Goal: Communication & Community: Answer question/provide support

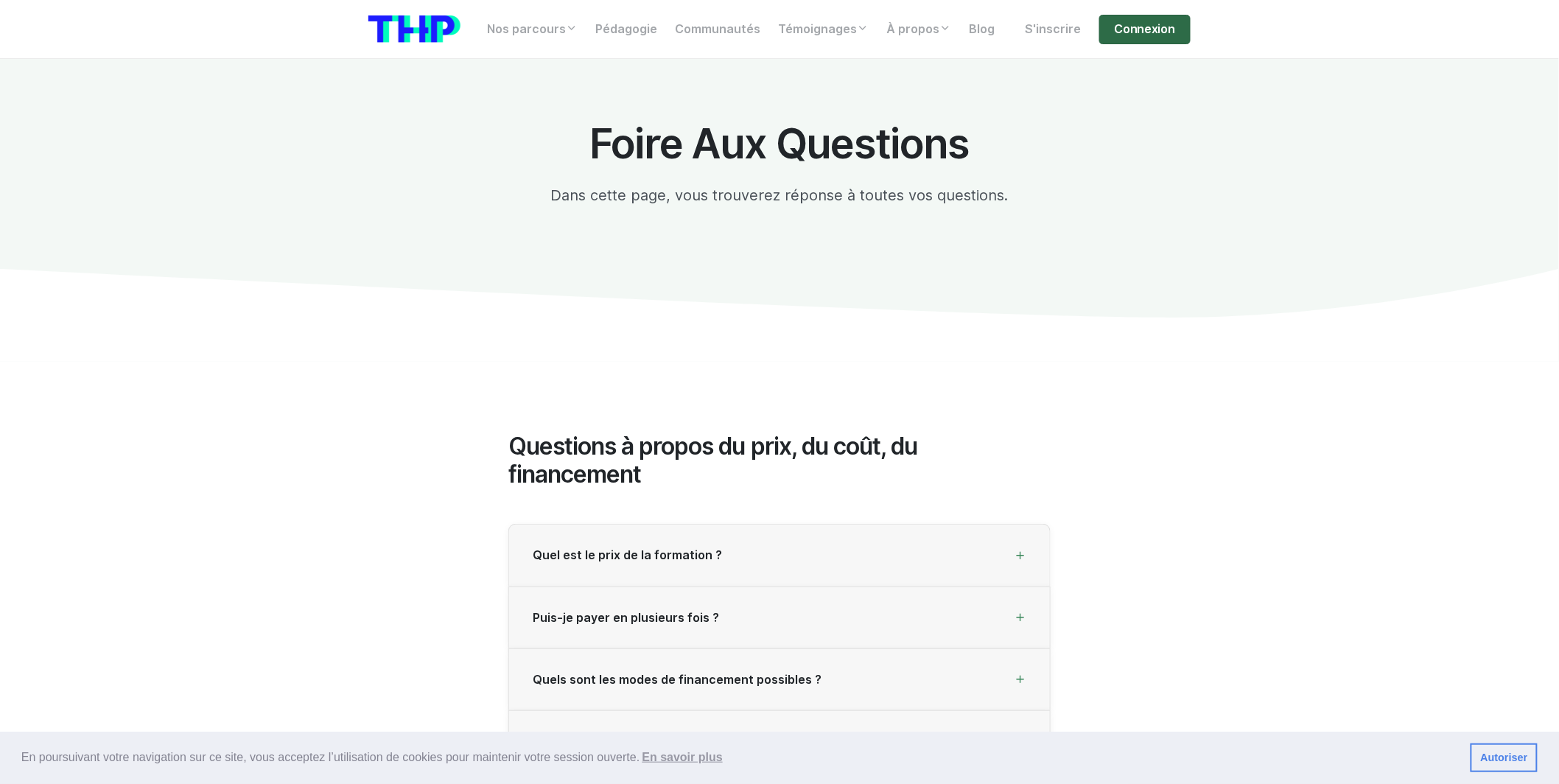
click at [1119, 35] on link "Connexion" at bounding box center [1145, 29] width 91 height 30
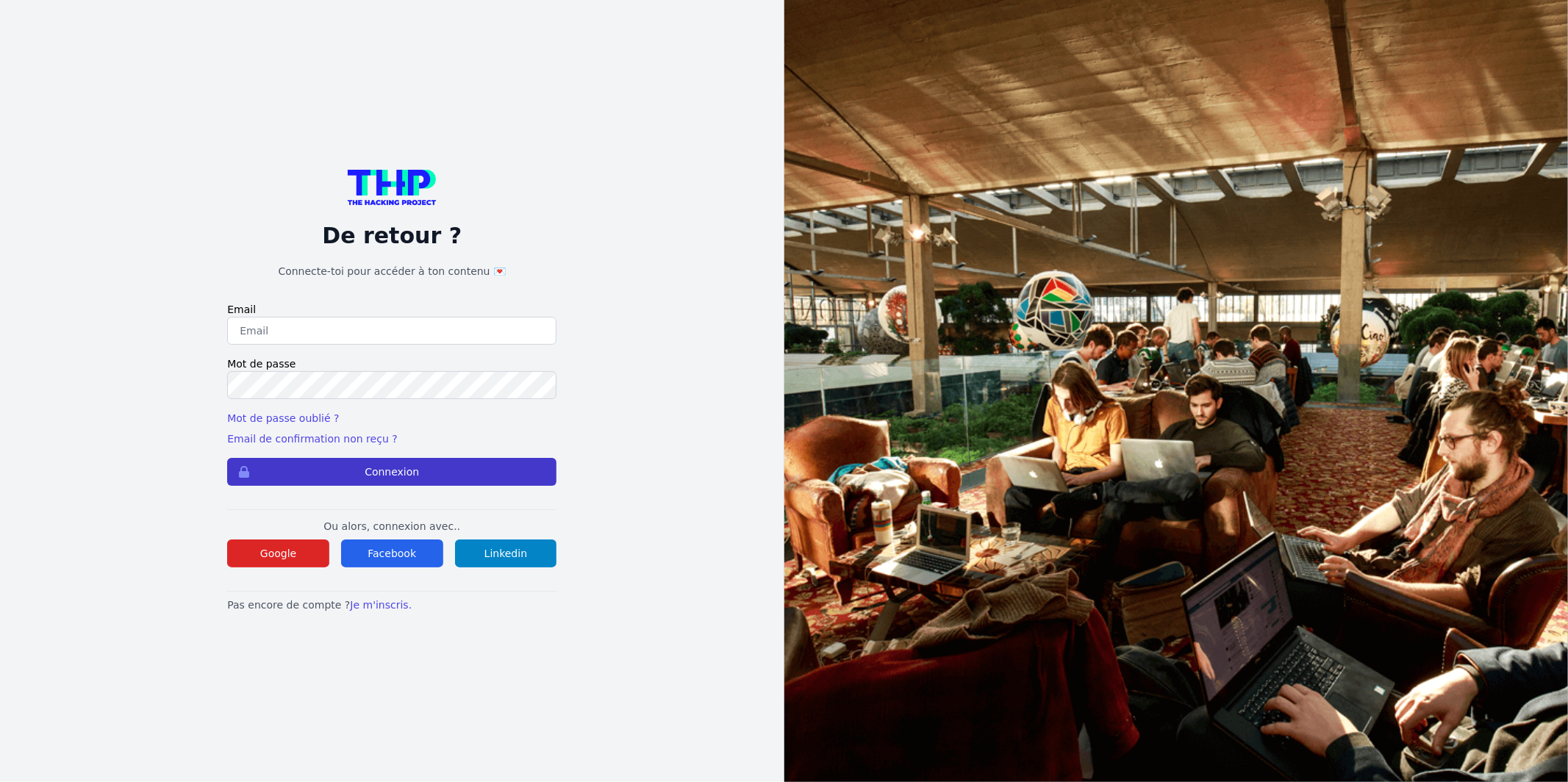
type input "Enzonatali75@gmail.com"
click at [461, 461] on button "Connexion" at bounding box center [391, 471] width 329 height 28
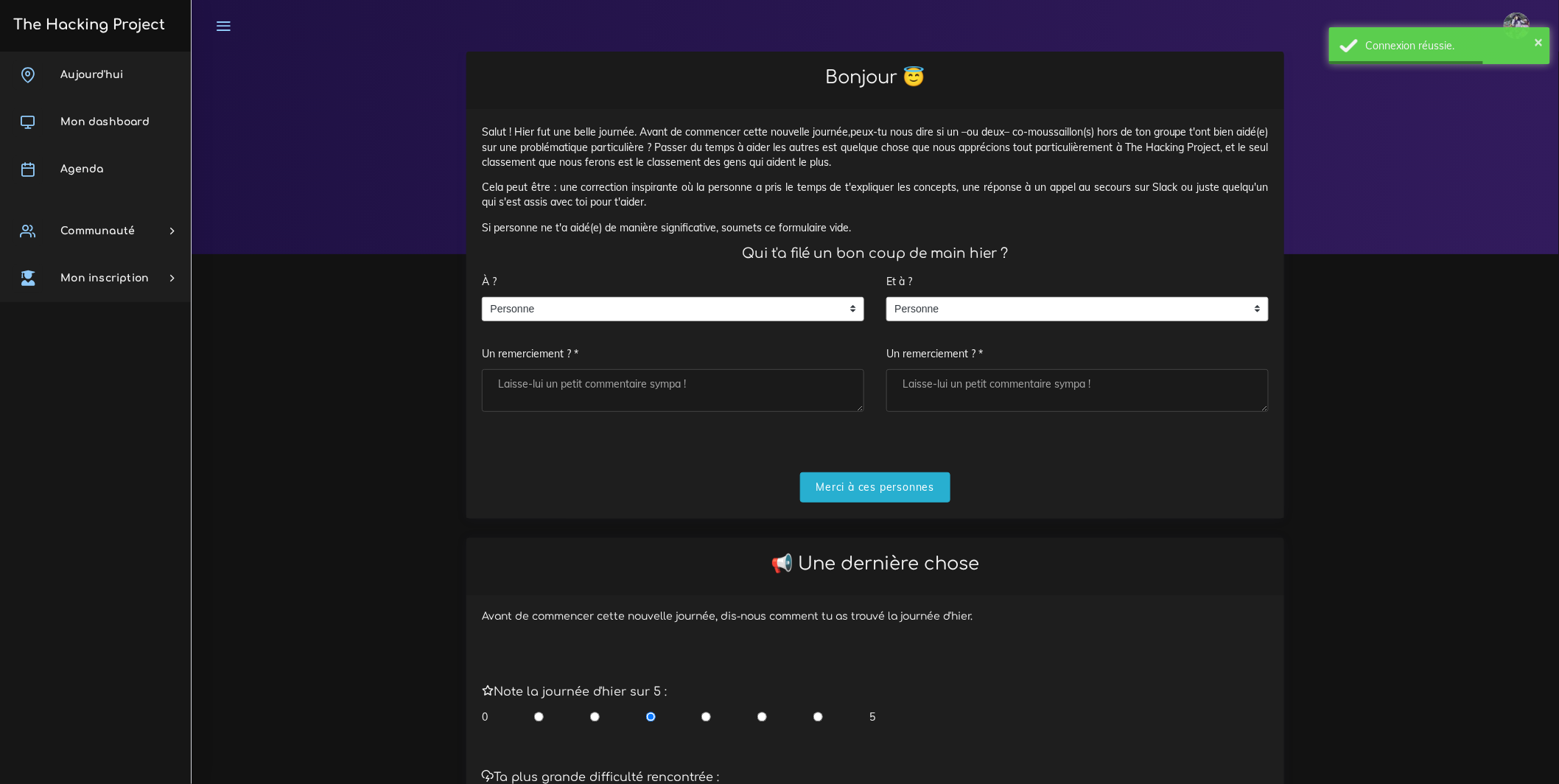
drag, startPoint x: 691, startPoint y: 412, endPoint x: 690, endPoint y: 400, distance: 12.0
click at [691, 412] on textarea "Un remerciement ? *" at bounding box center [673, 390] width 382 height 42
click at [668, 320] on span "Personne" at bounding box center [661, 309] width 359 height 24
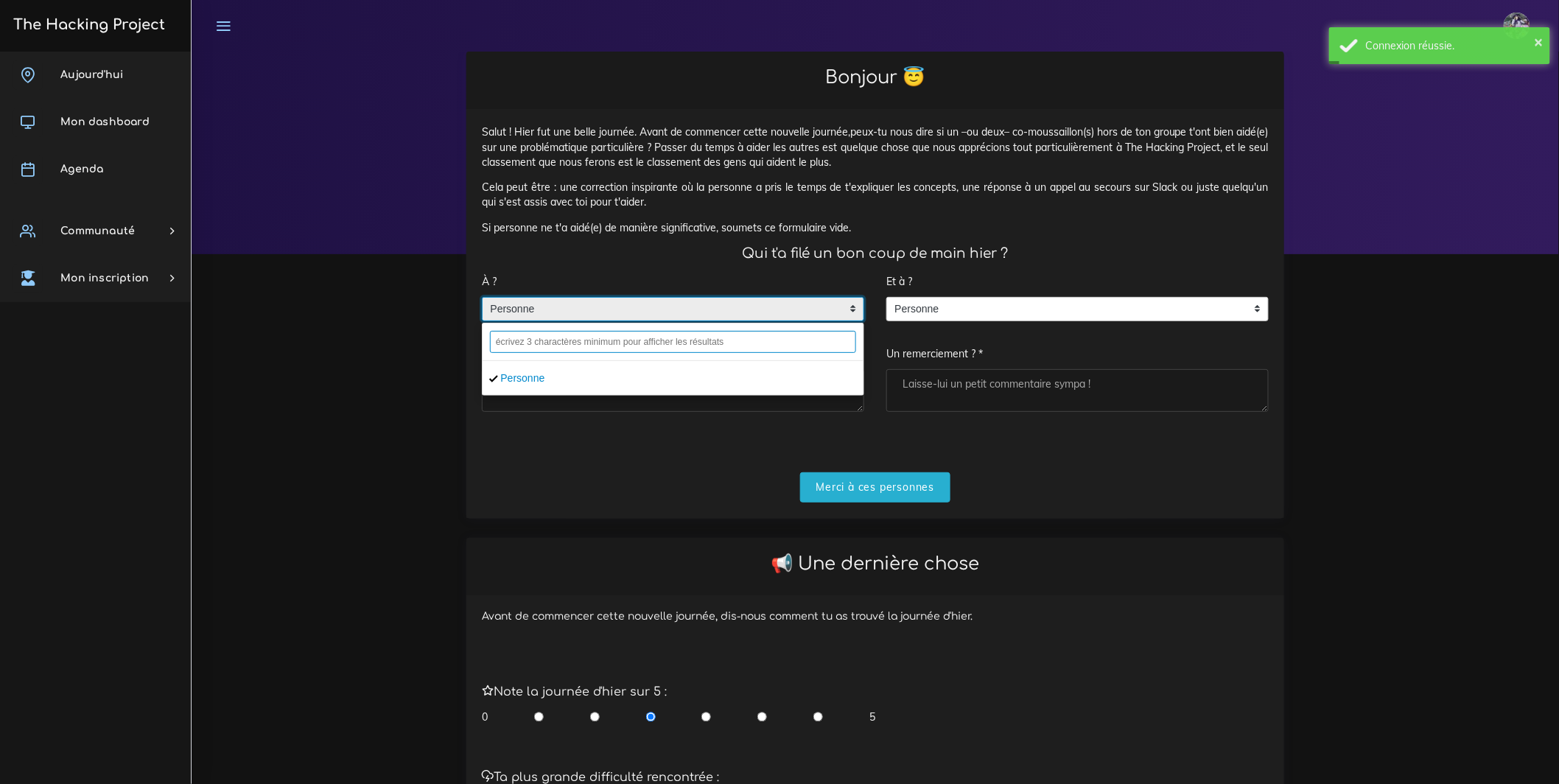
click at [662, 353] on input "text" at bounding box center [673, 341] width 366 height 22
click at [696, 351] on input "text" at bounding box center [673, 341] width 366 height 22
click at [697, 351] on input "text" at bounding box center [673, 341] width 366 height 22
click at [690, 353] on input "text" at bounding box center [673, 341] width 366 height 22
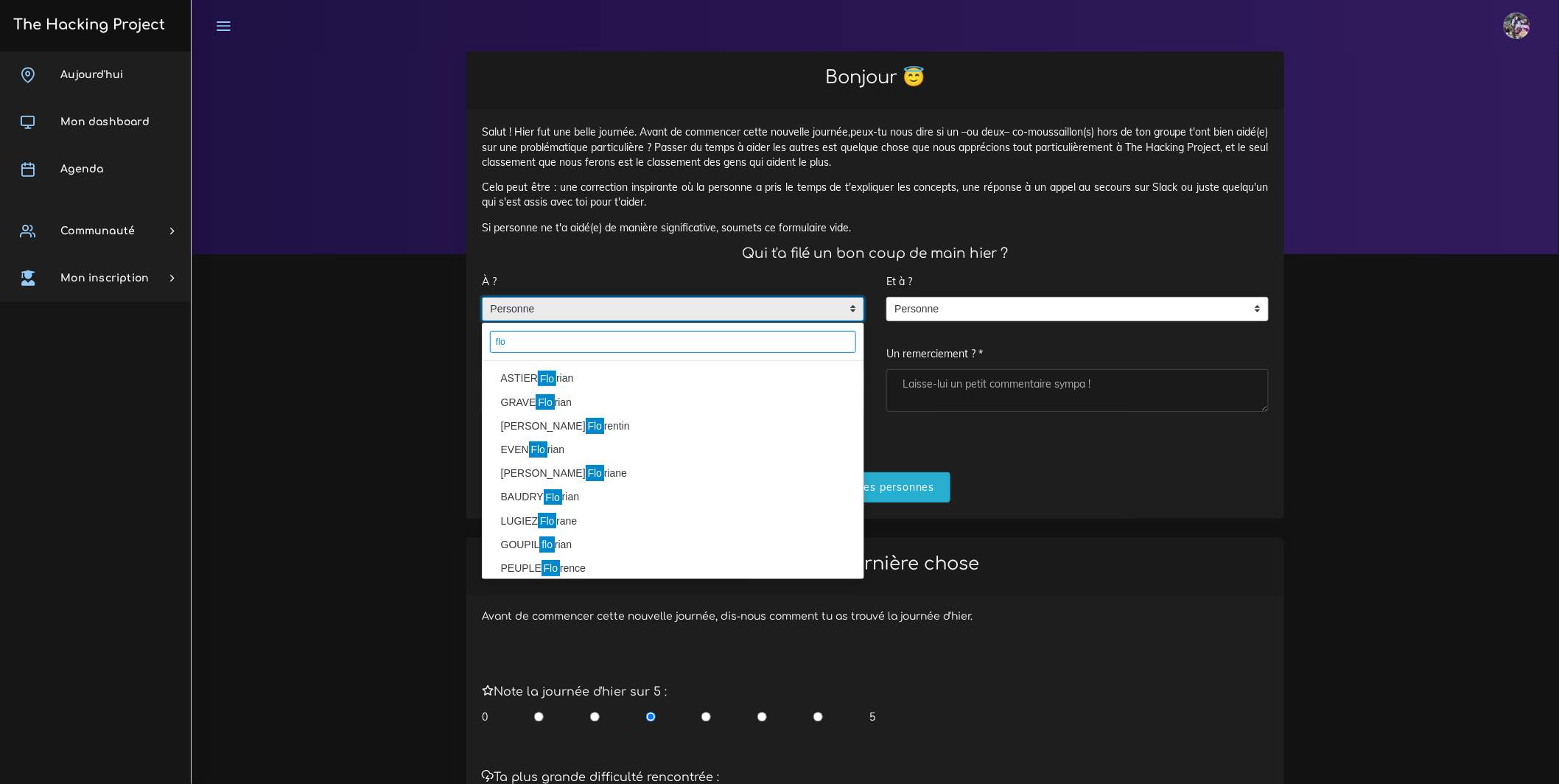
type input "flo"
click at [579, 390] on li "ASTIER Flo rian" at bounding box center [673, 378] width 381 height 24
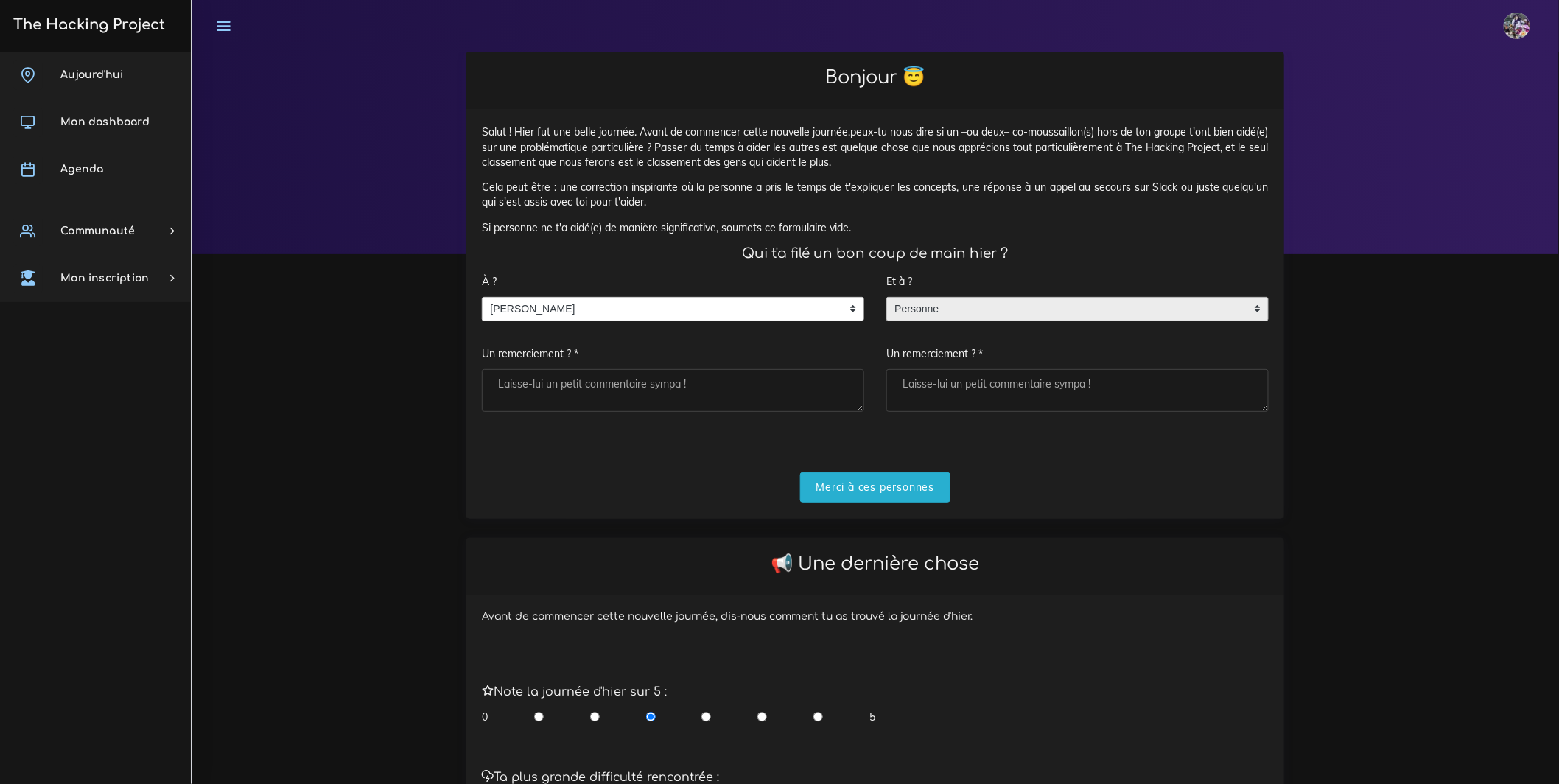
click at [937, 321] on span "Personne" at bounding box center [1066, 309] width 359 height 24
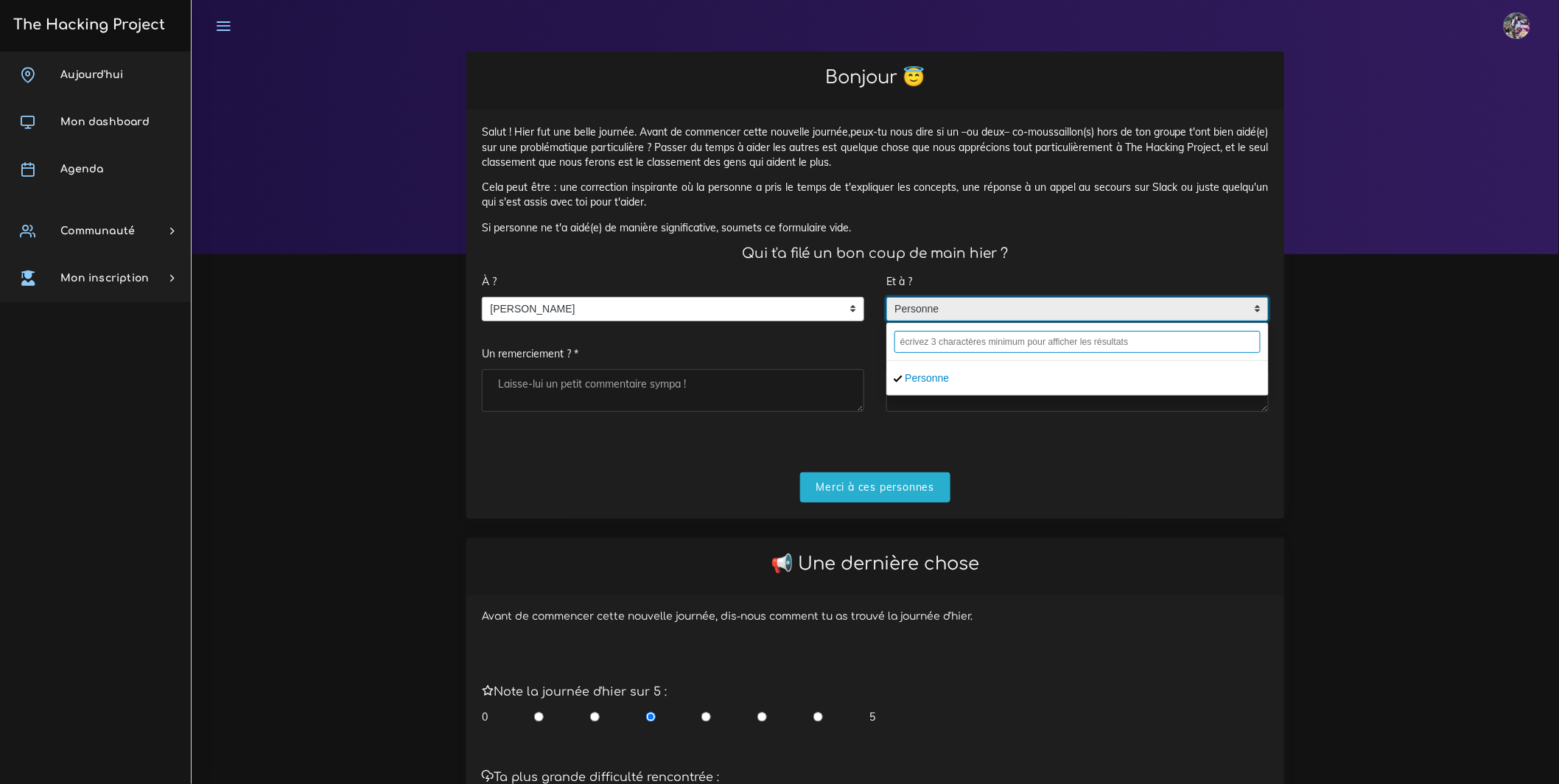
click at [938, 353] on input "text" at bounding box center [1077, 341] width 366 height 22
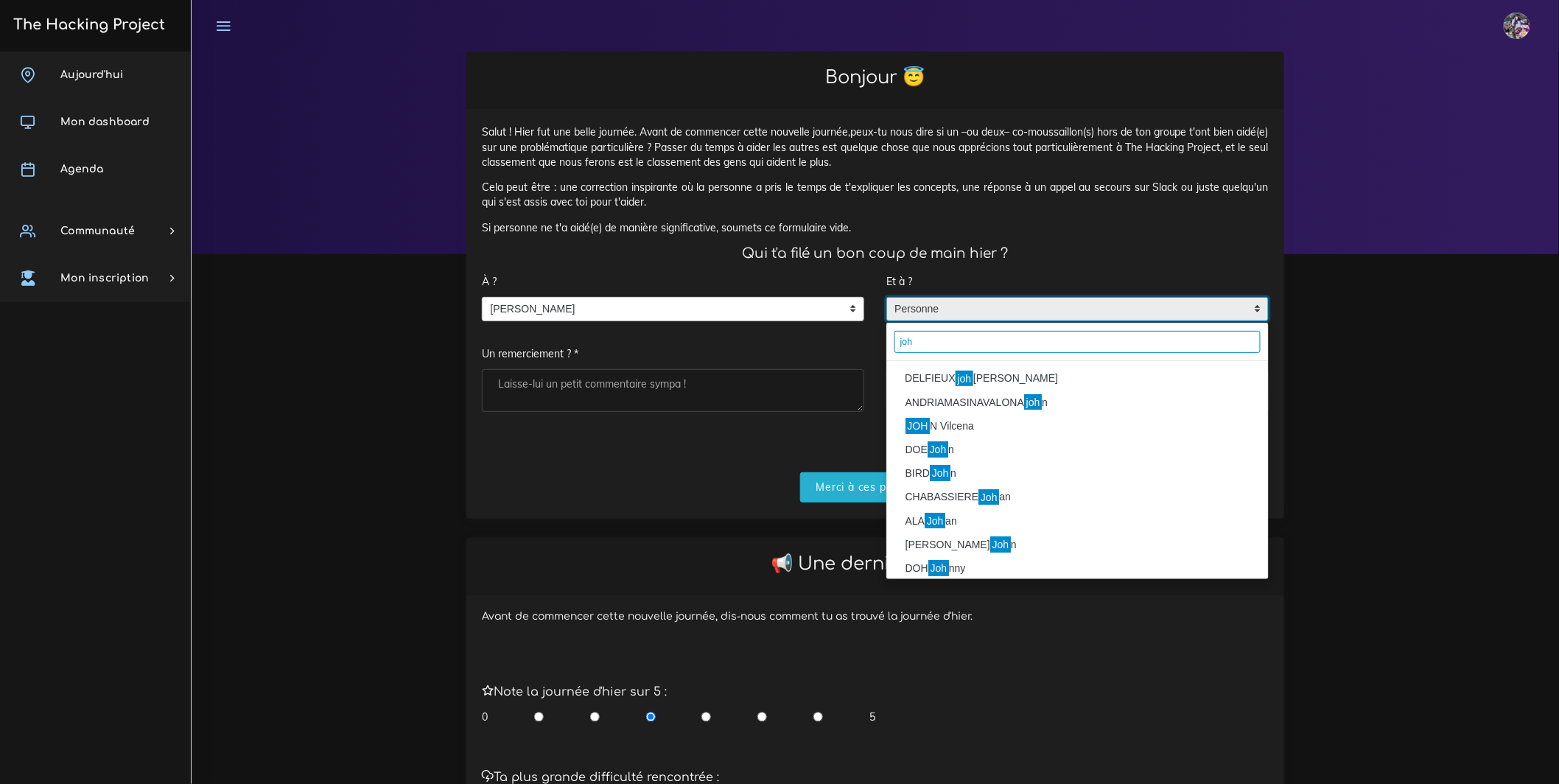
type input "joh"
click at [935, 389] on li "DELFIEUX joh anna" at bounding box center [1077, 378] width 381 height 24
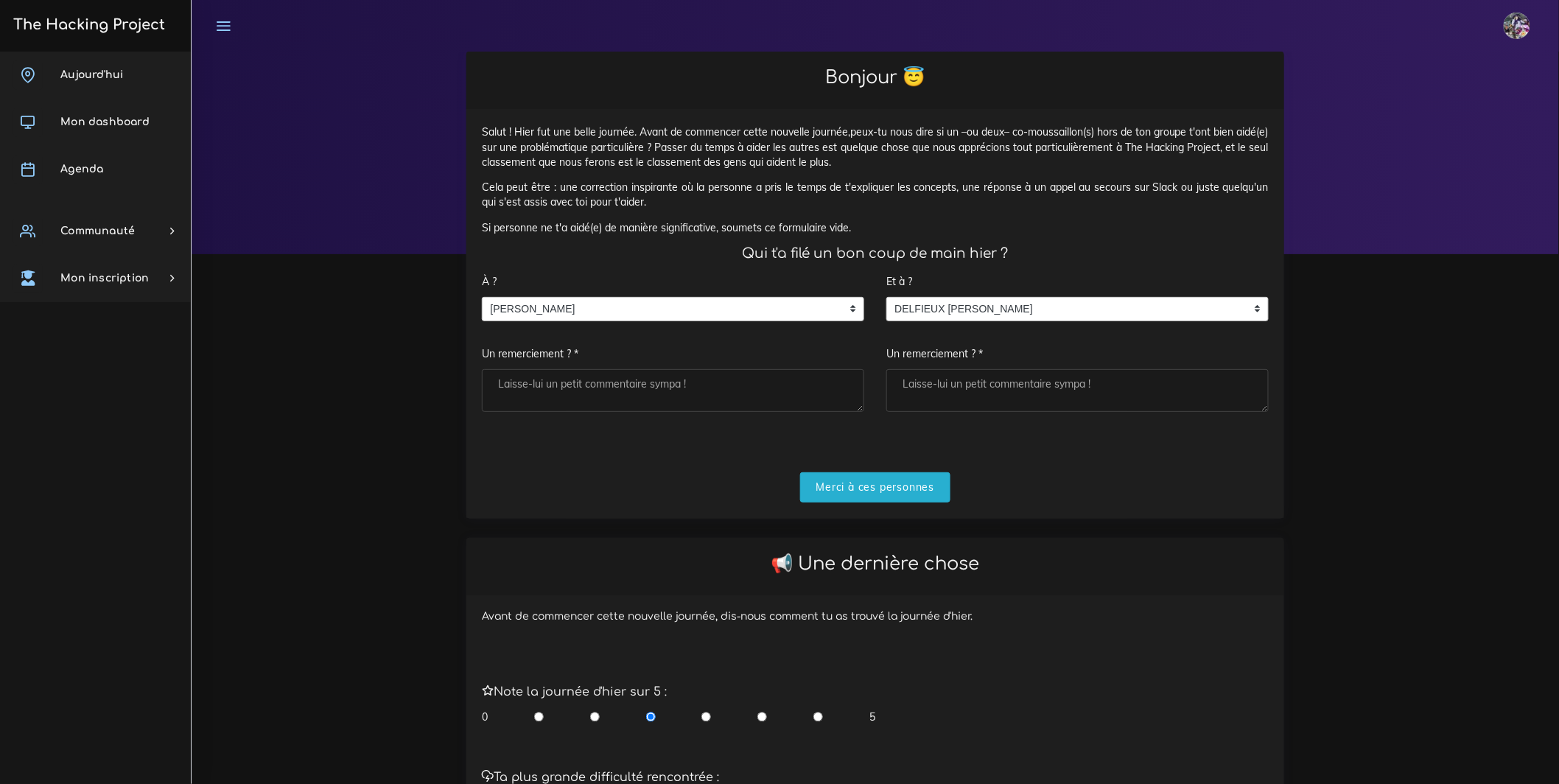
click at [698, 724] on div "0 5" at bounding box center [678, 717] width 394 height 14
click at [705, 724] on input "radio" at bounding box center [706, 717] width 10 height 14
radio input "true"
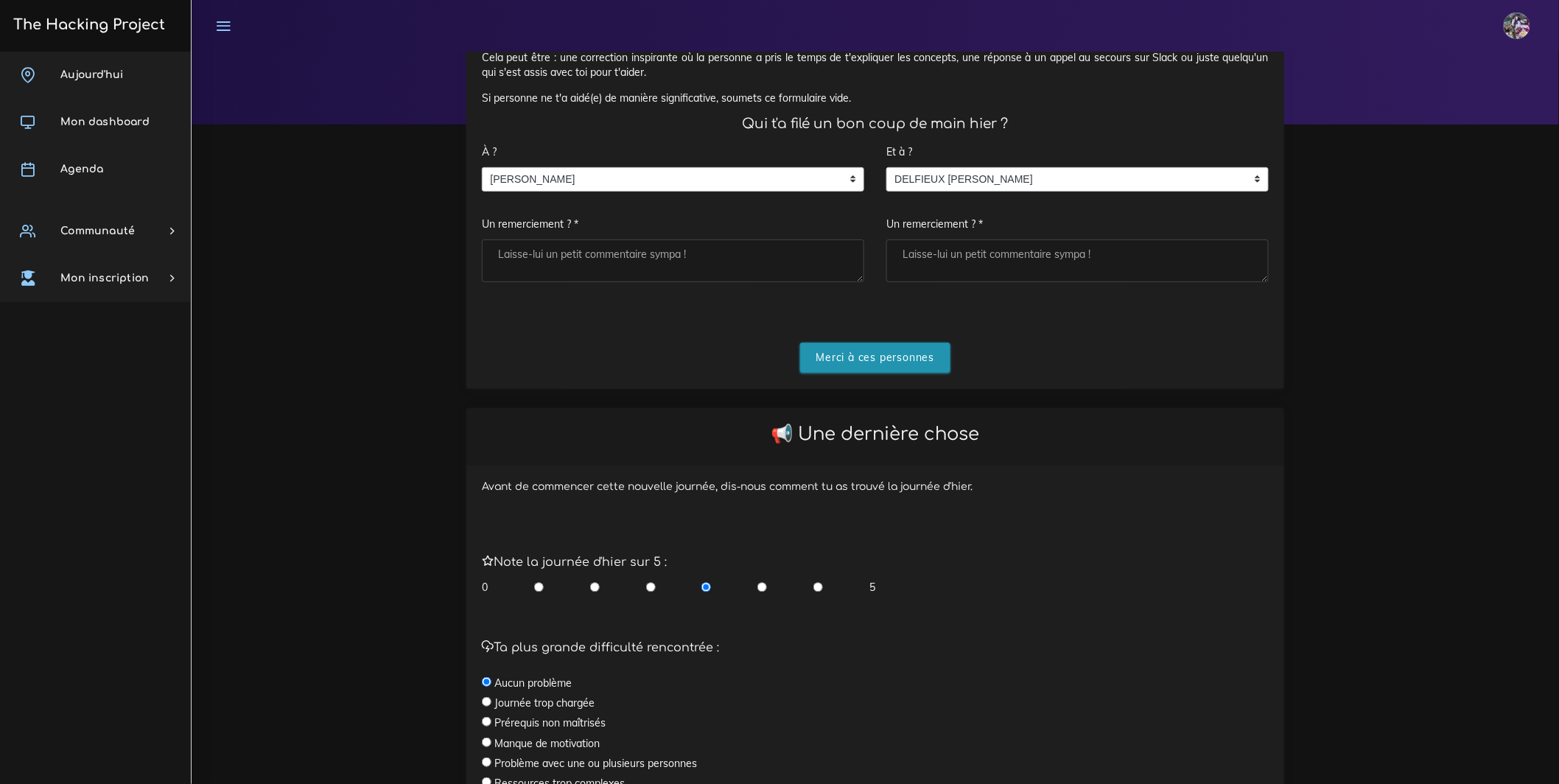
click at [877, 373] on input "Merci à ces personnes" at bounding box center [875, 358] width 151 height 30
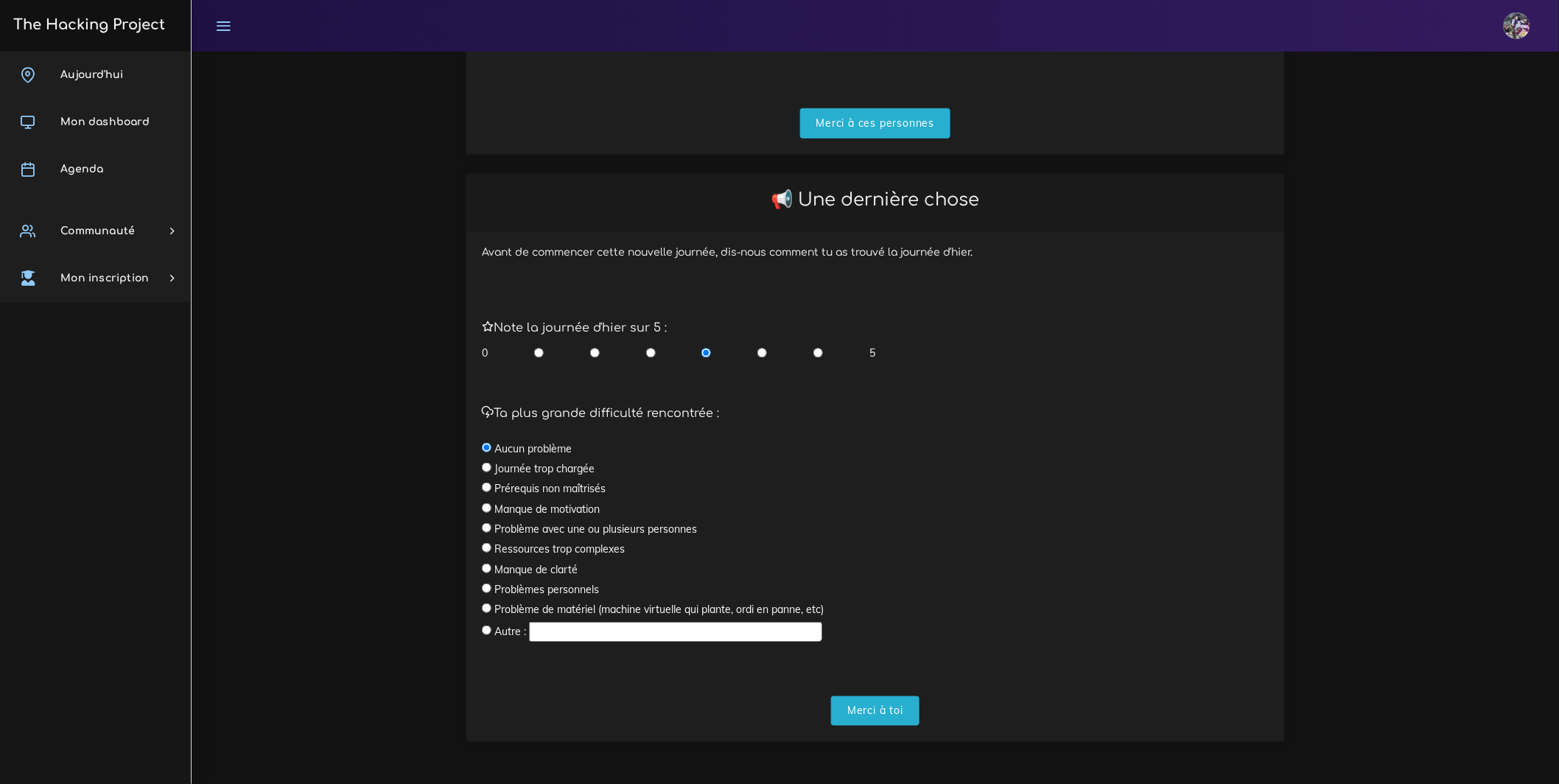
scroll to position [378, 0]
click at [886, 717] on input "Merci à toi" at bounding box center [875, 711] width 89 height 30
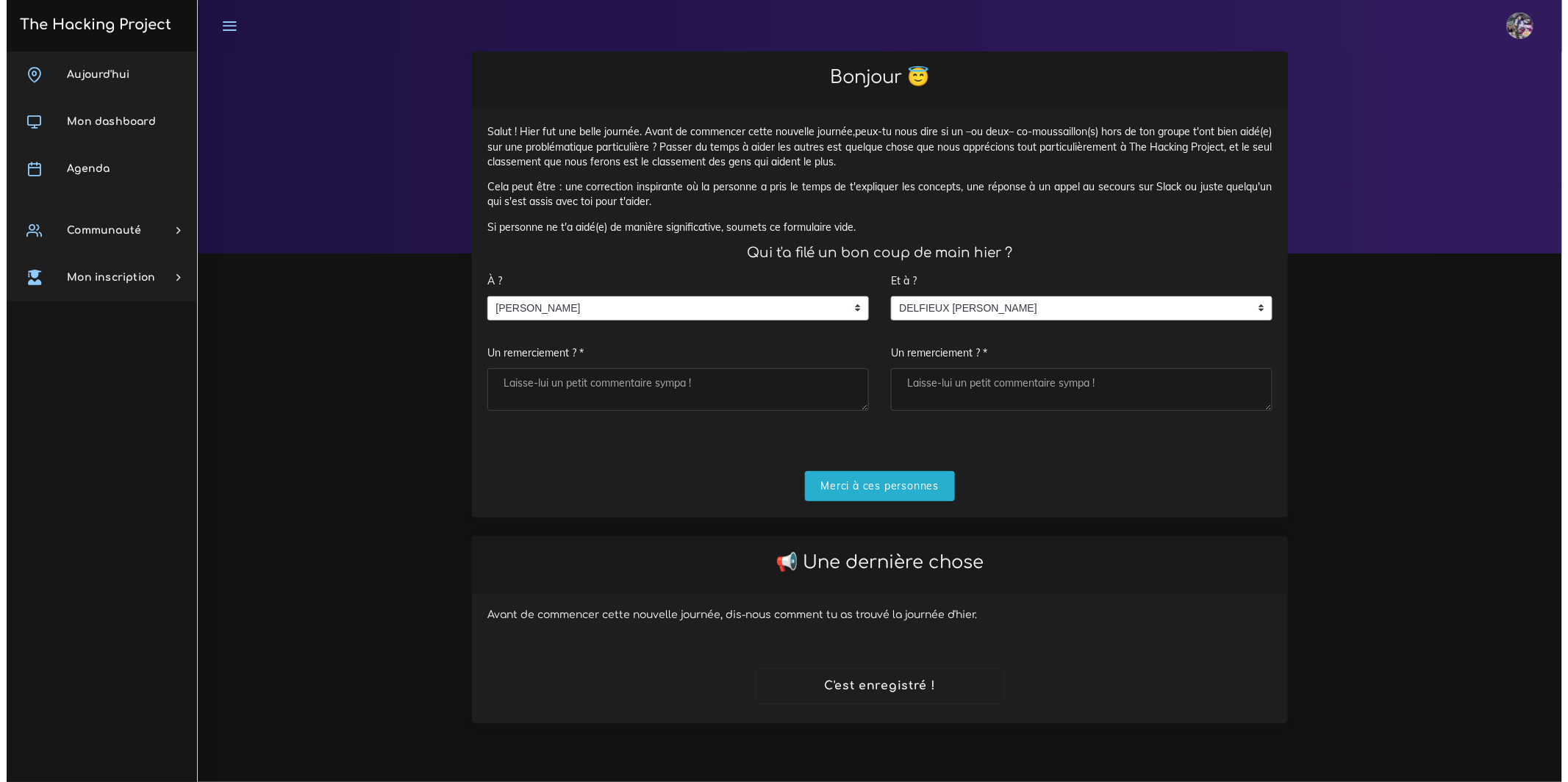
scroll to position [0, 0]
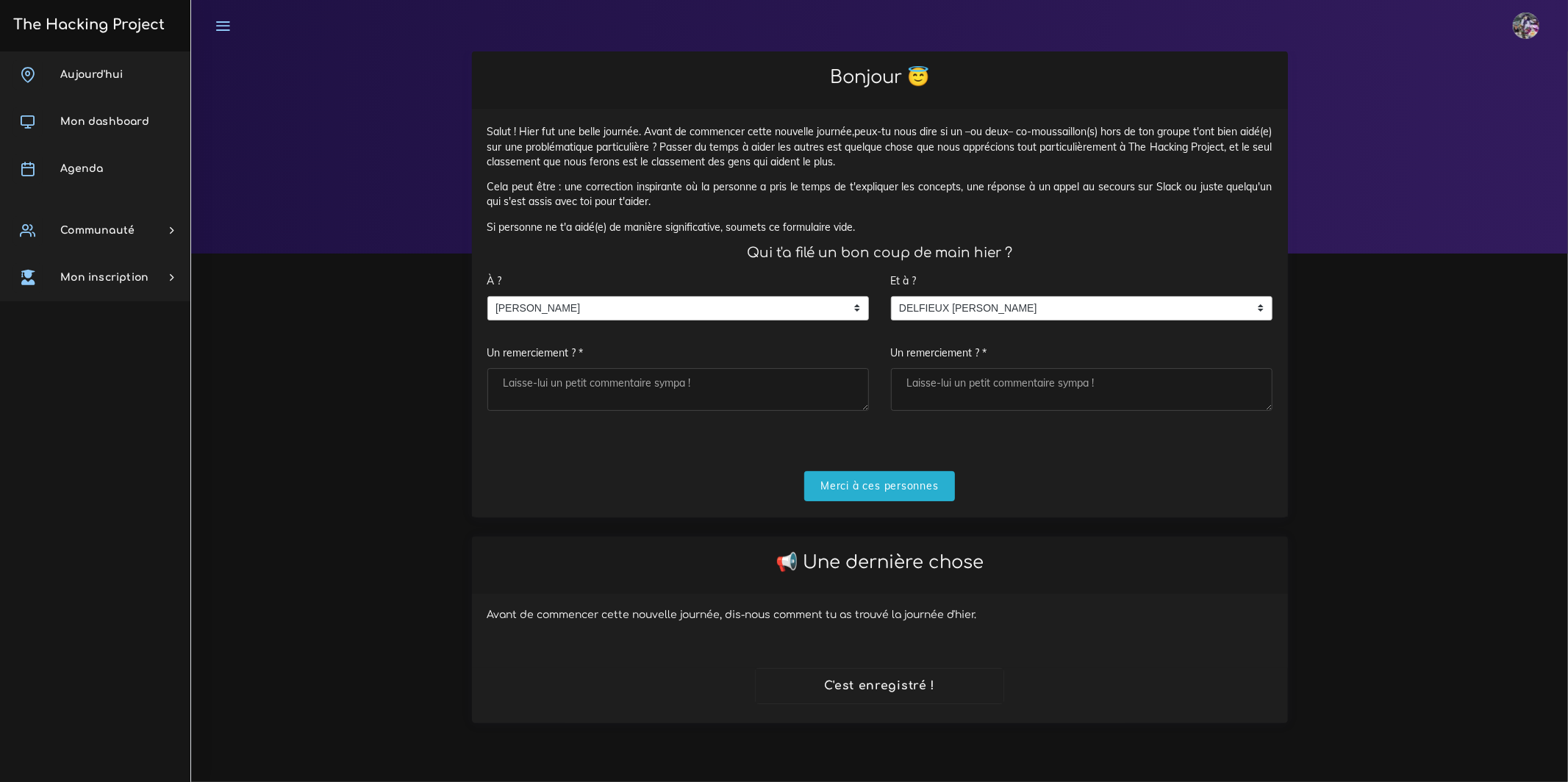
click at [713, 395] on textarea "Un remerciement ? *" at bounding box center [678, 389] width 381 height 42
type textarea "booss"
click at [1032, 395] on textarea "Un remerciement ? *" at bounding box center [1082, 389] width 381 height 42
type textarea "bosss"
click at [868, 498] on input "Merci à ces personnes" at bounding box center [879, 486] width 151 height 30
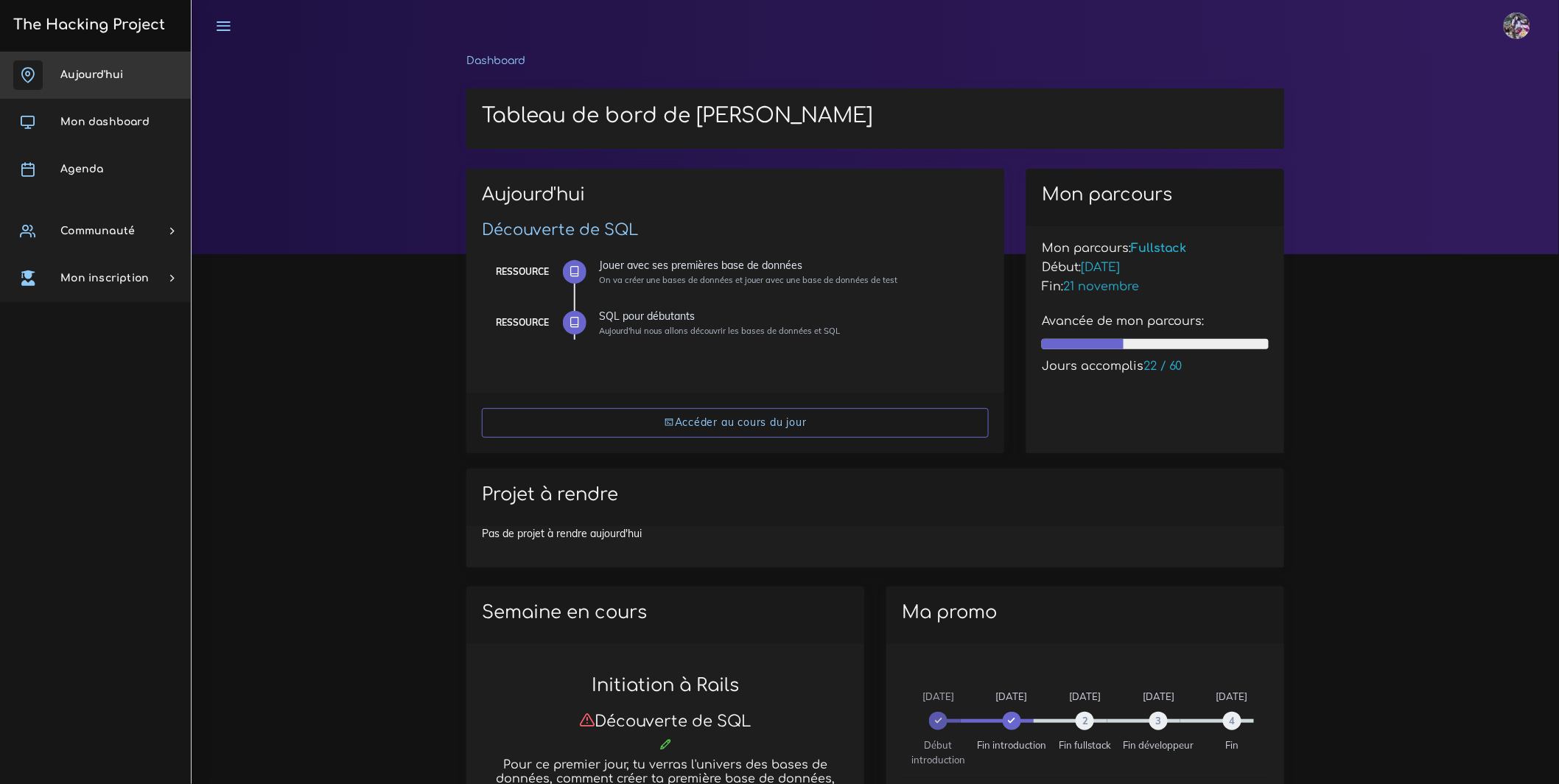
click at [99, 78] on span "Aujourd'hui" at bounding box center [92, 74] width 63 height 11
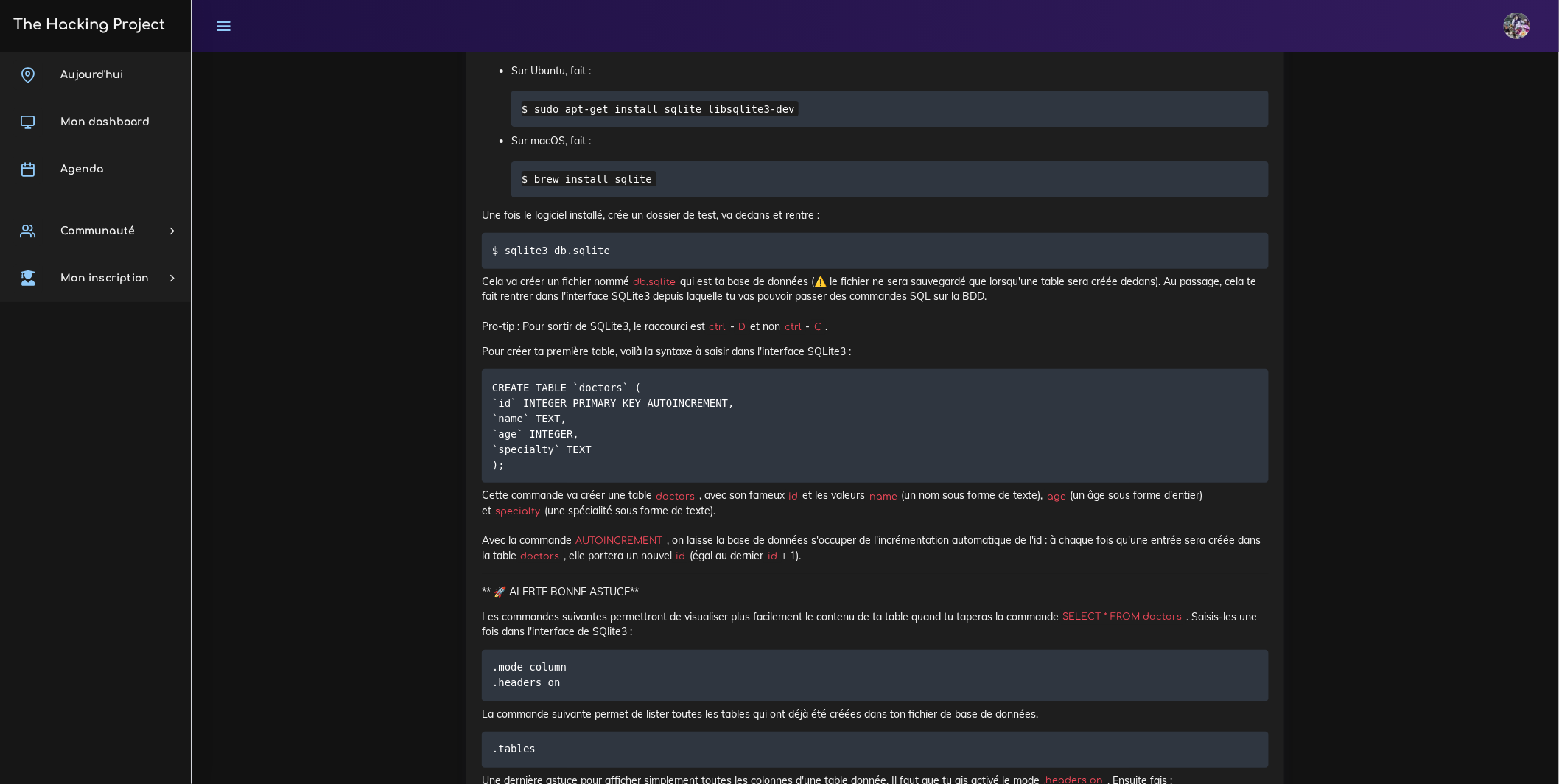
scroll to position [4756, 0]
drag, startPoint x: 485, startPoint y: 306, endPoint x: 898, endPoint y: 311, distance: 413.0
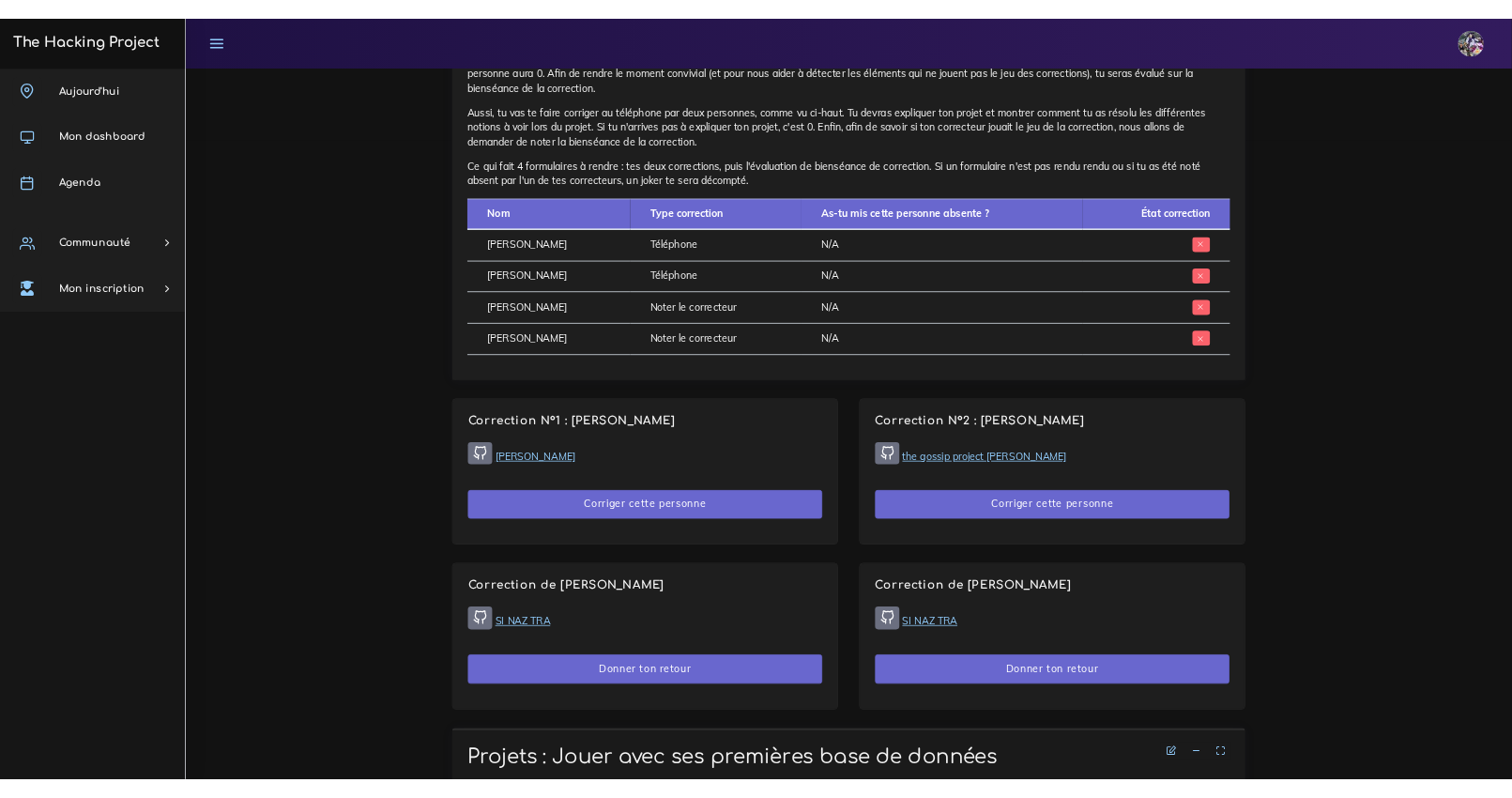
scroll to position [846, 0]
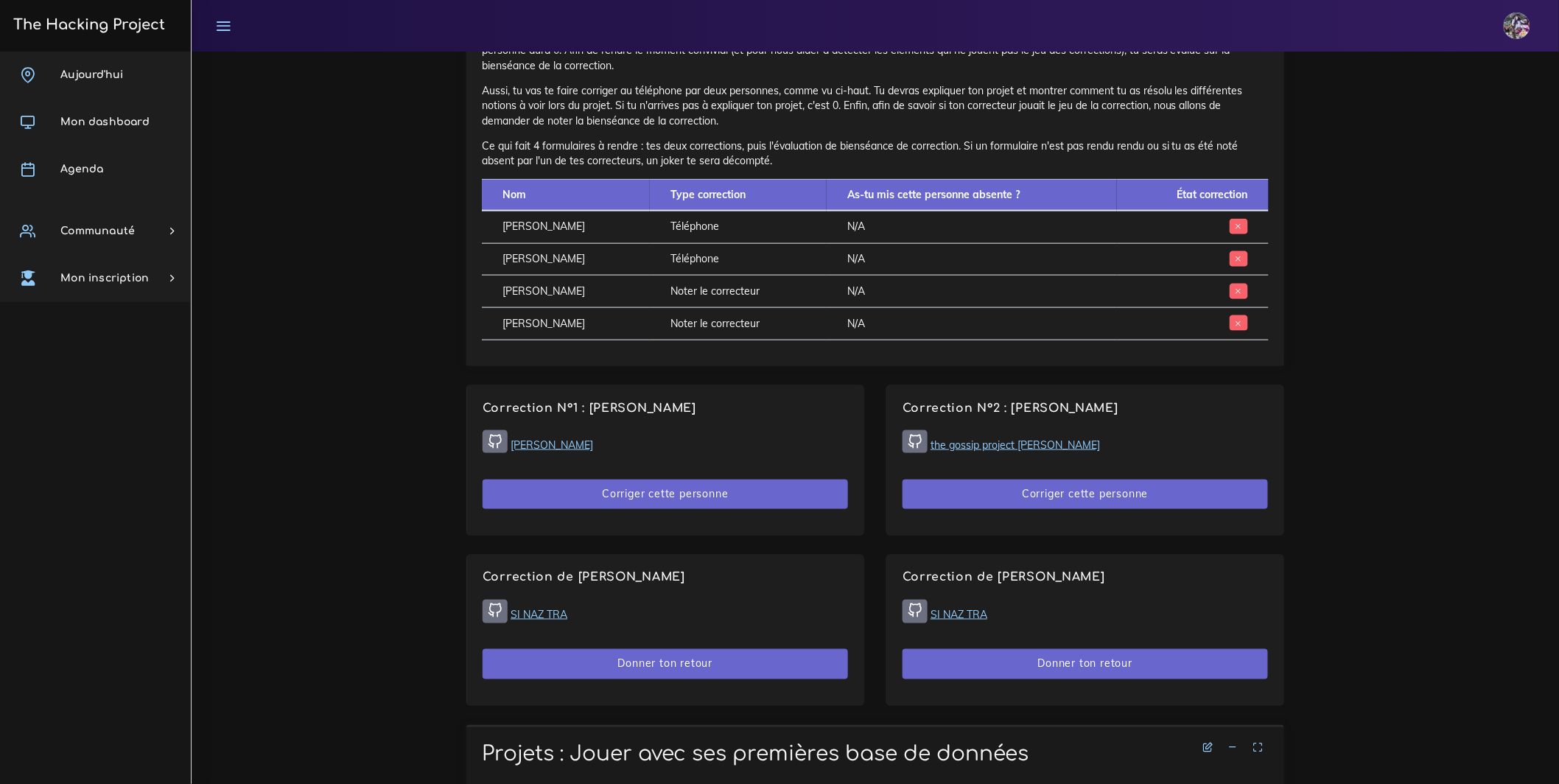
click at [968, 621] on link "SI NAZ TRA" at bounding box center [958, 614] width 57 height 13
drag, startPoint x: 745, startPoint y: 522, endPoint x: 758, endPoint y: 519, distance: 13.3
click at [745, 510] on button "Corriger cette personne" at bounding box center [665, 495] width 365 height 30
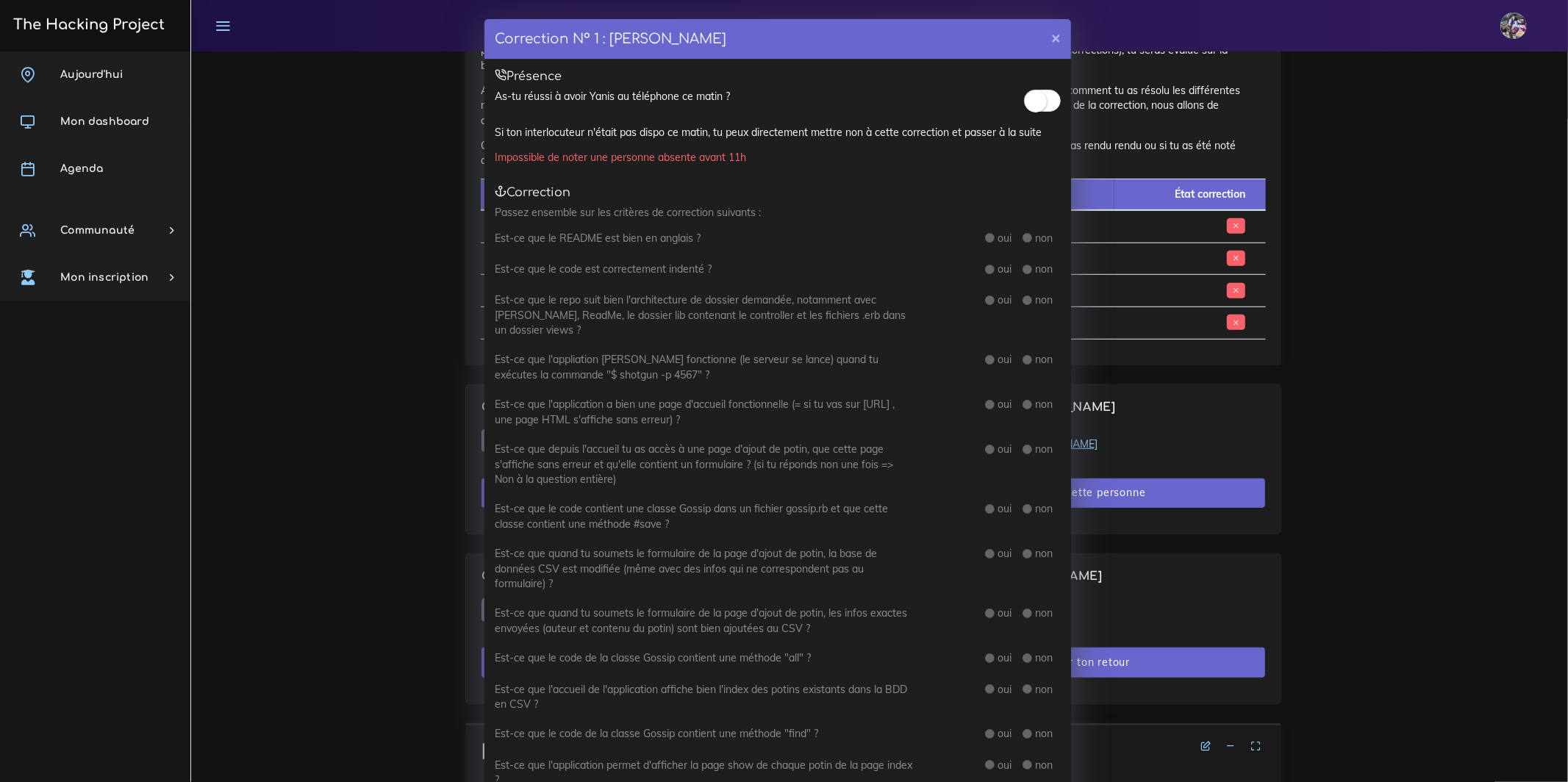
click at [1025, 108] on small at bounding box center [1036, 101] width 22 height 22
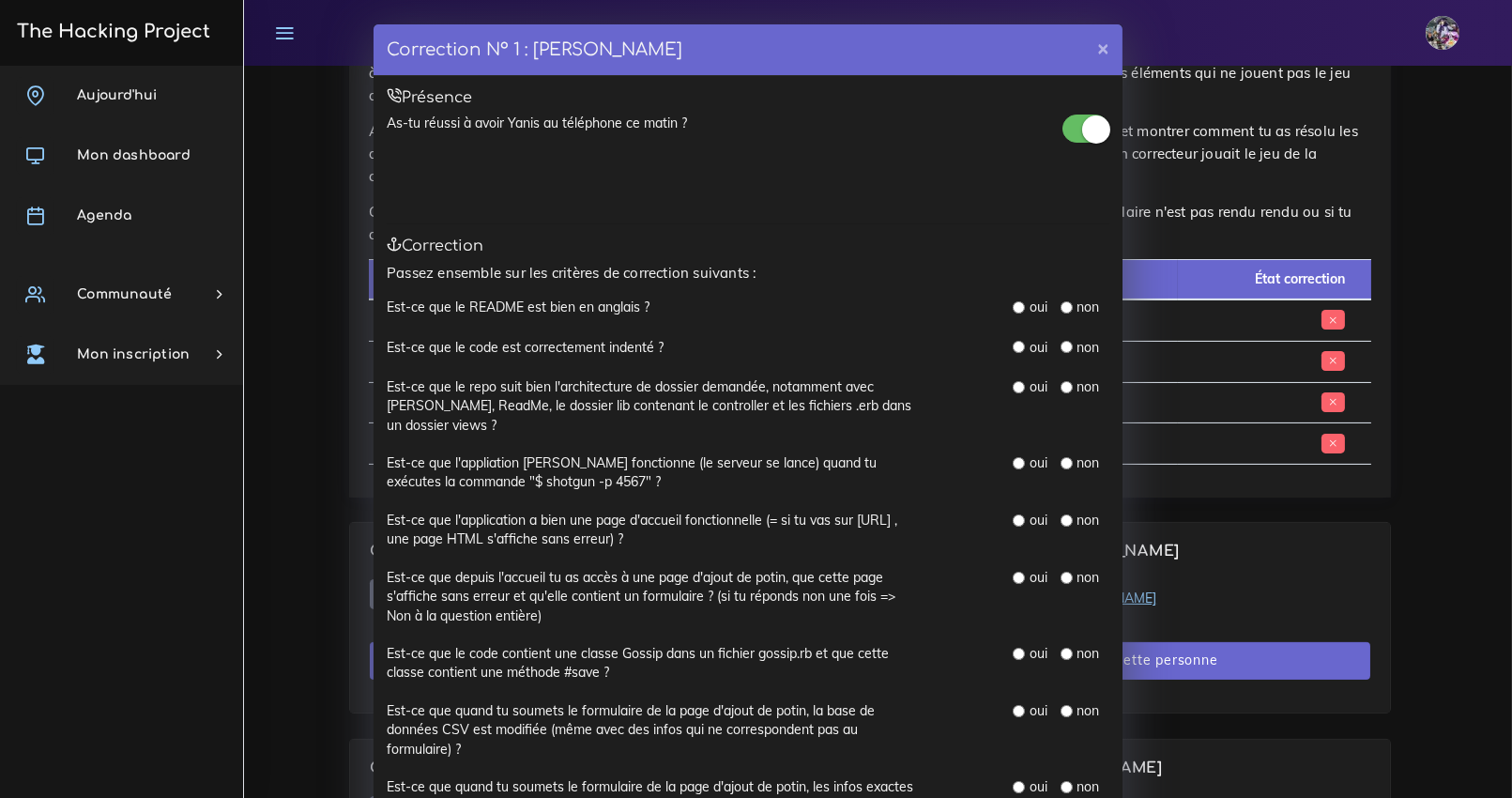
click at [1063, 140] on span at bounding box center [1086, 128] width 47 height 28
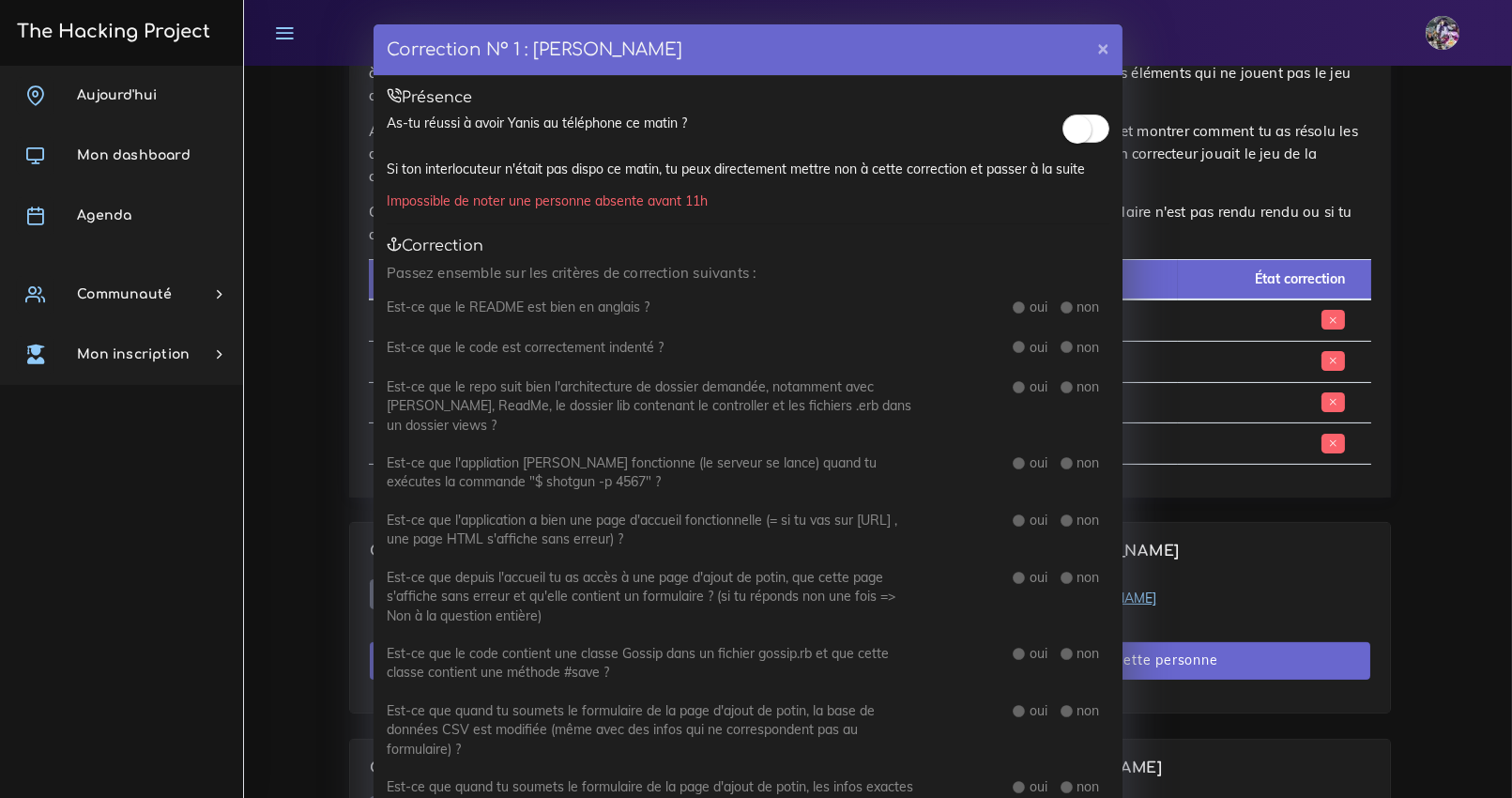
click at [1064, 135] on small at bounding box center [1077, 129] width 28 height 28
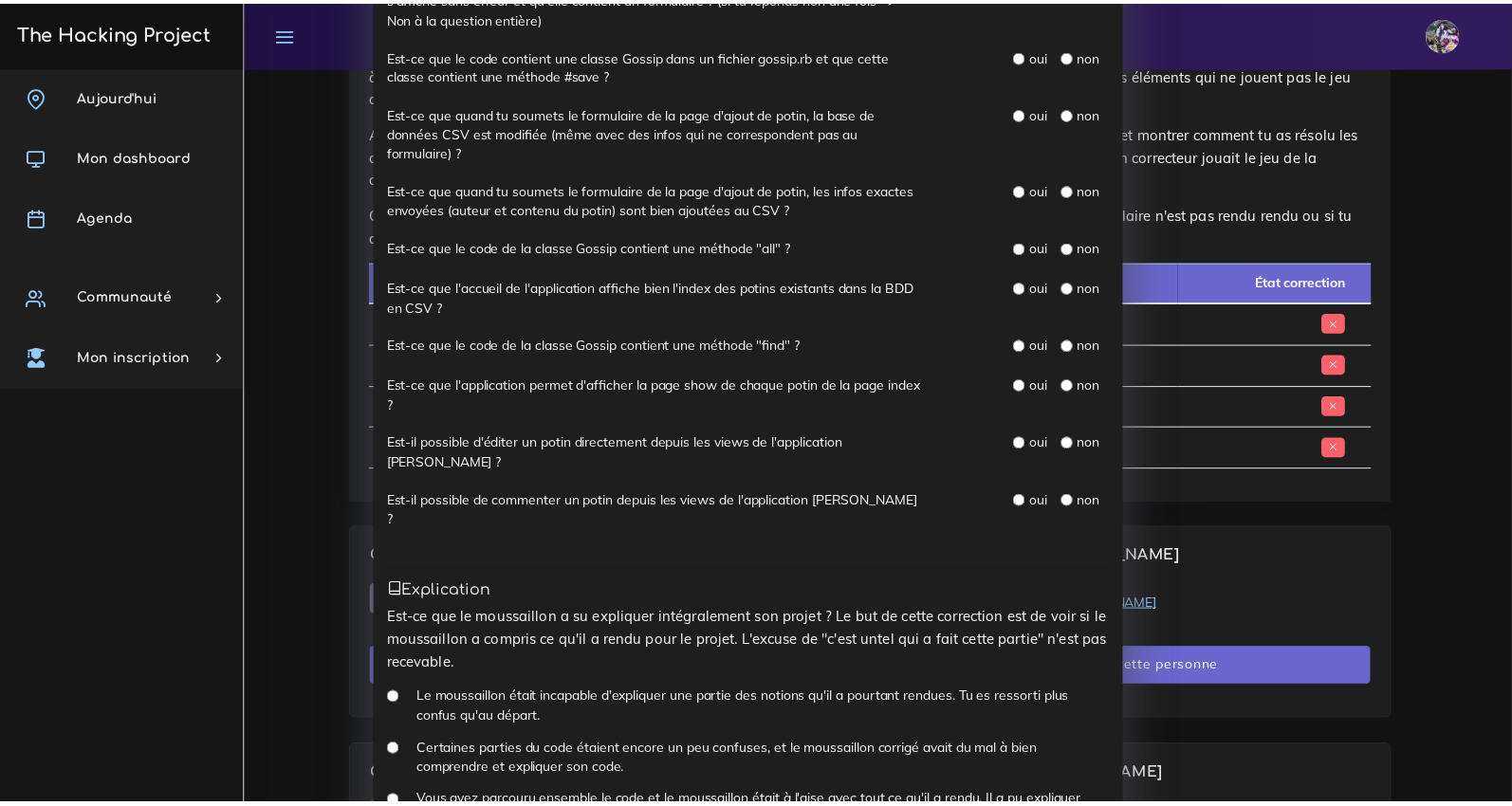
scroll to position [601, 0]
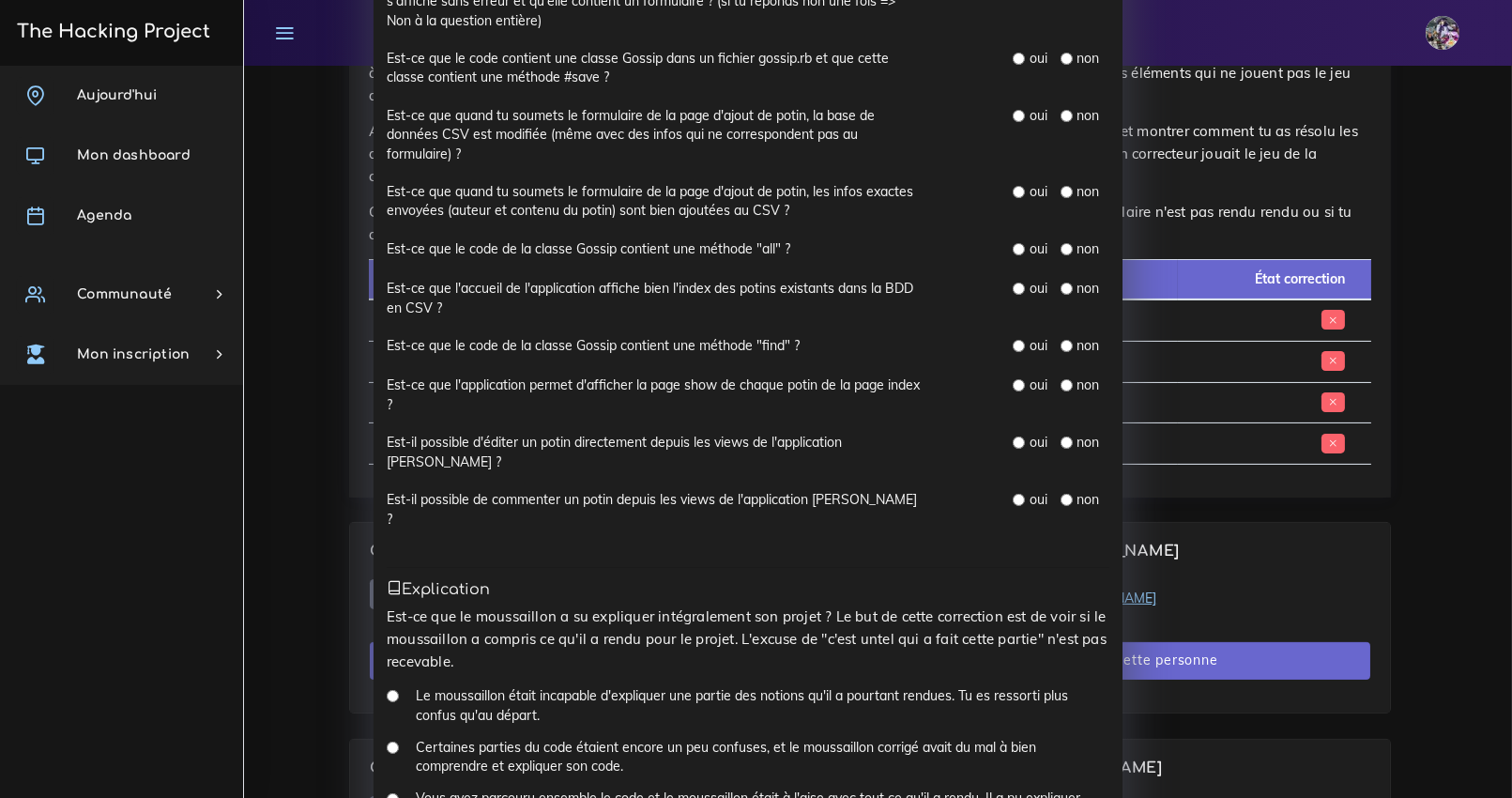
click at [265, 26] on div "Correction N° 1 : Yanis SWITAJ × Présence As-tu réussi à avoir Yanis au télépho…" at bounding box center [756, 399] width 1512 height 798
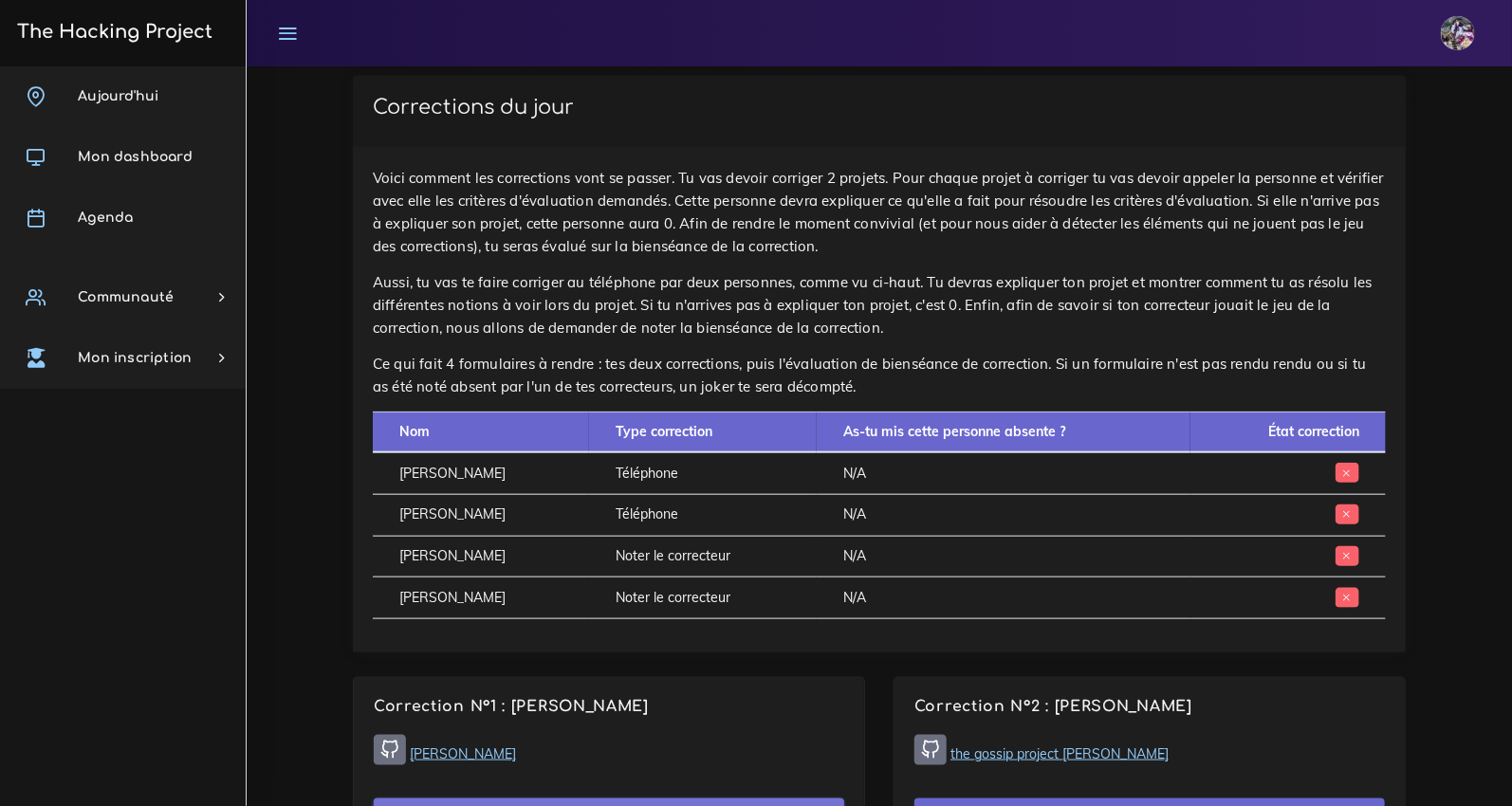
scroll to position [709, 0]
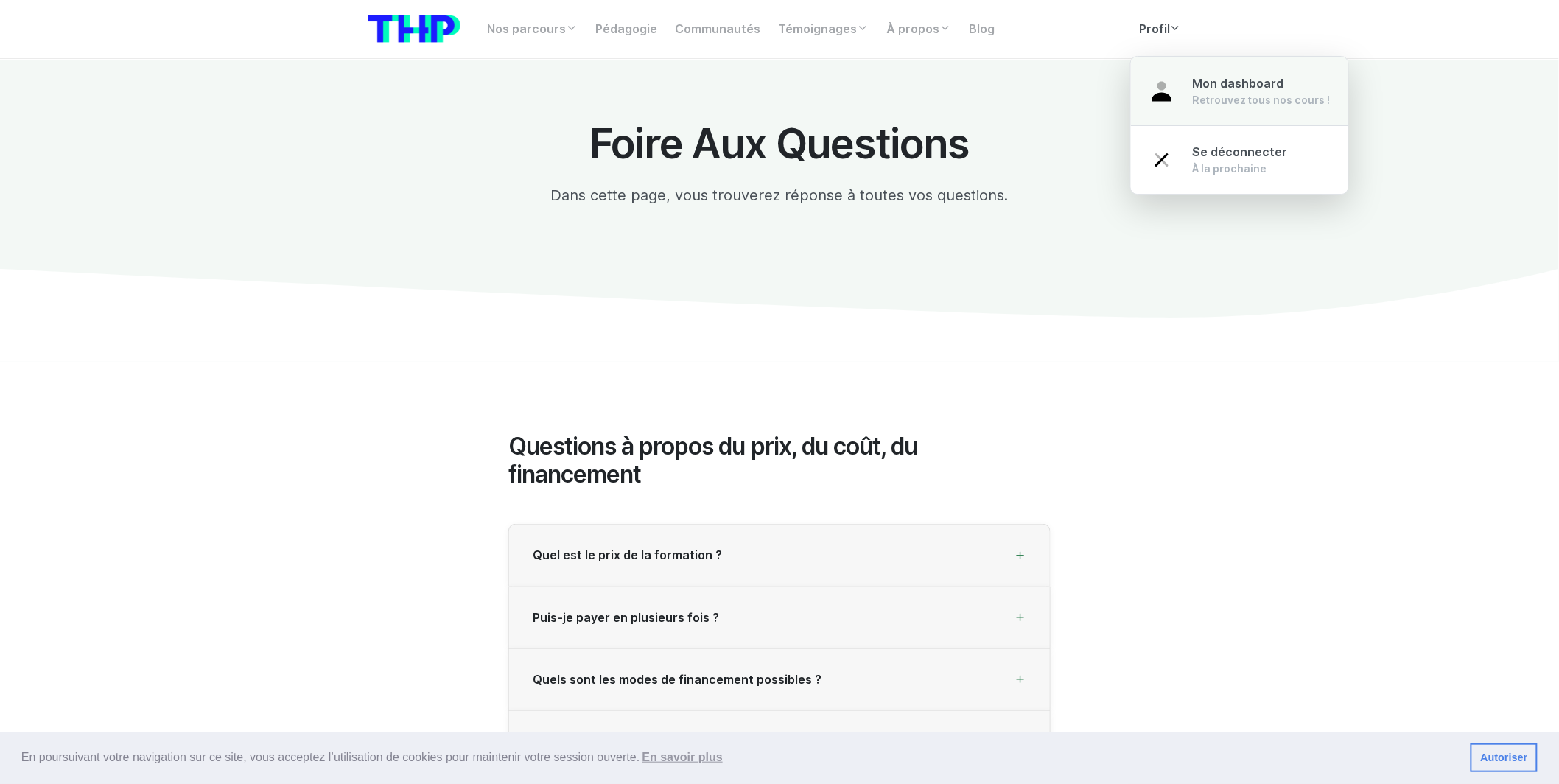
click at [1197, 90] on span "Mon dashboard" at bounding box center [1238, 83] width 91 height 14
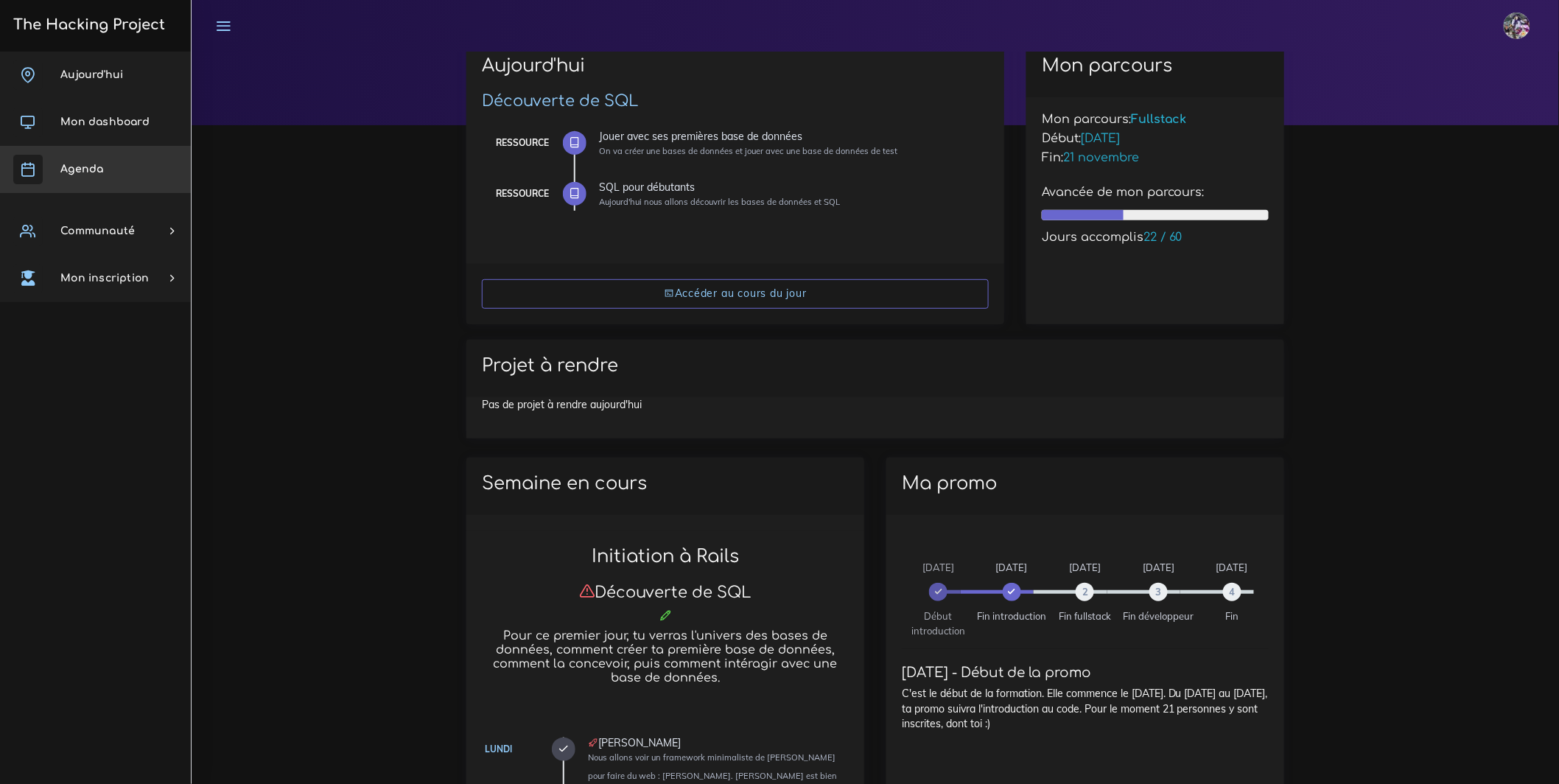
scroll to position [127, 0]
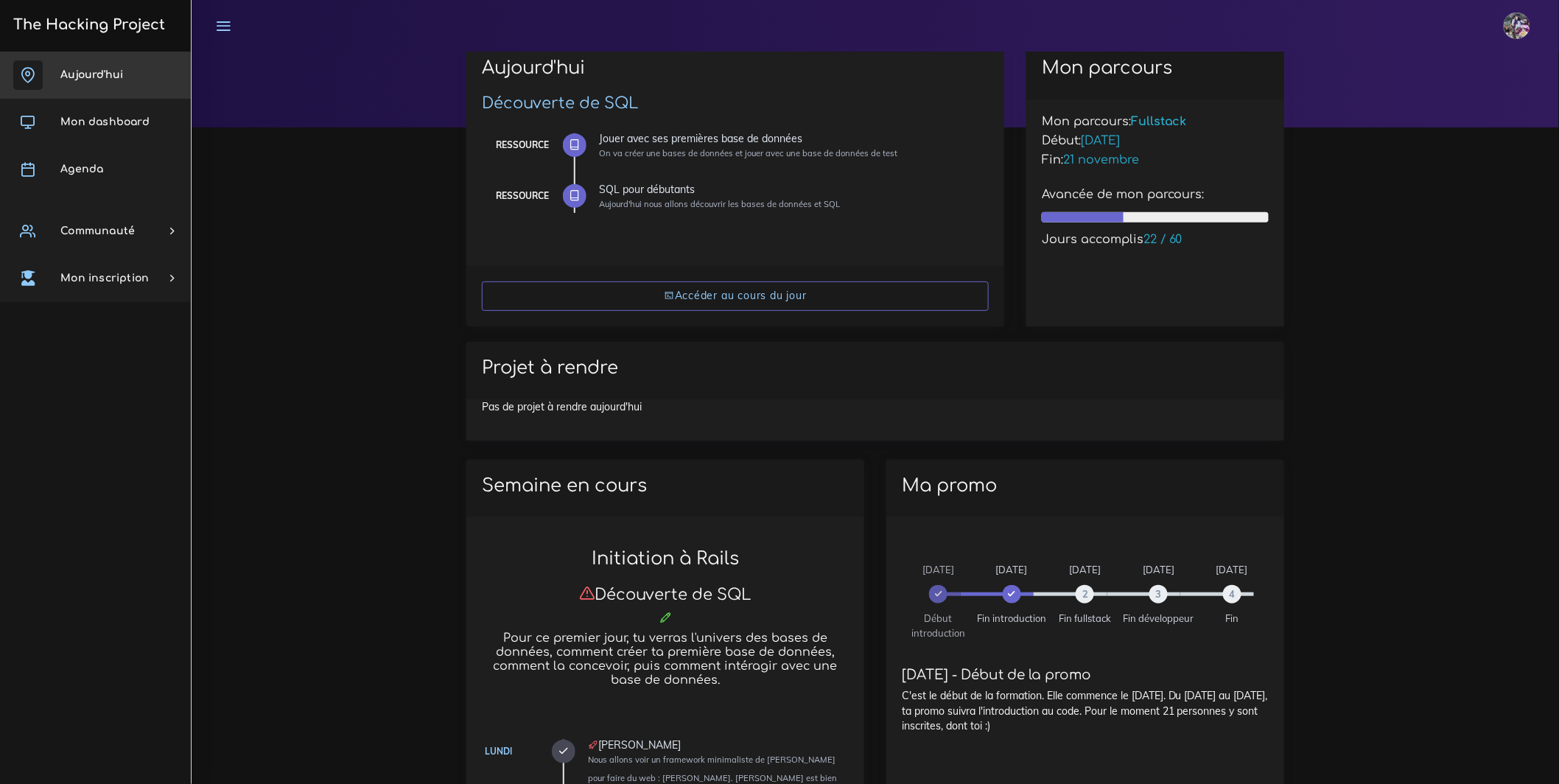
click at [109, 81] on link "Aujourd'hui" at bounding box center [96, 75] width 191 height 47
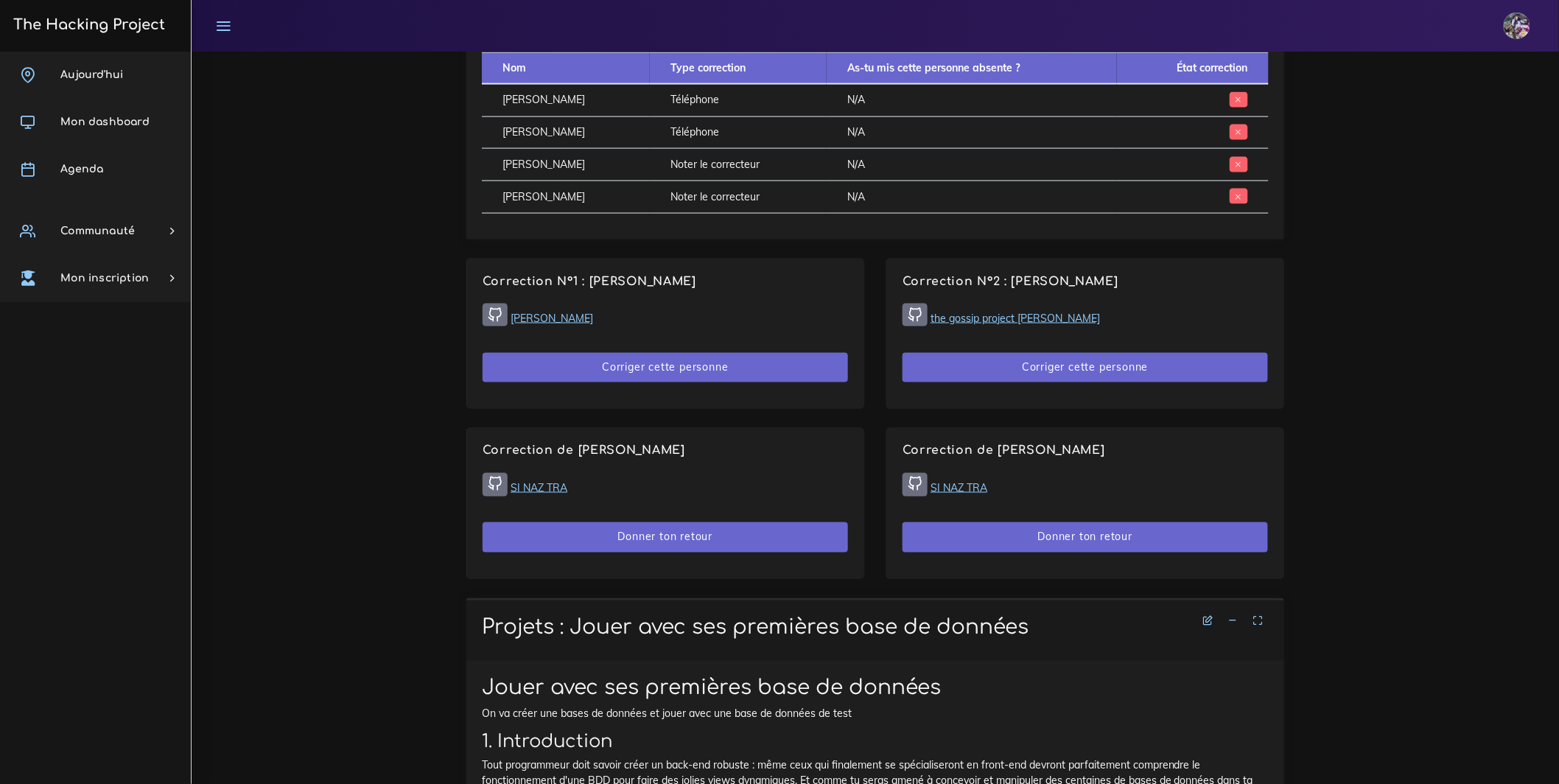
scroll to position [1115, 0]
